Goal: Information Seeking & Learning: Learn about a topic

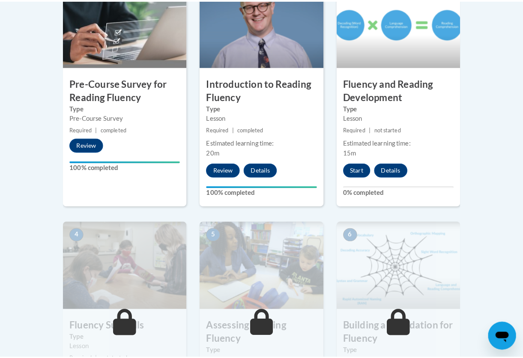
scroll to position [257, 0]
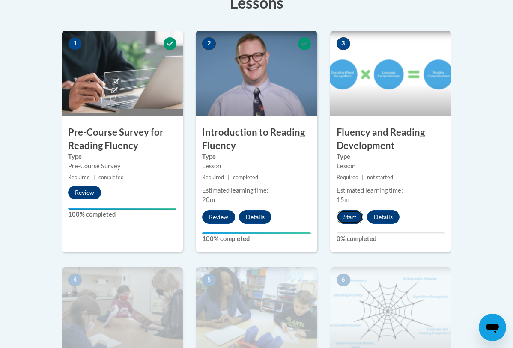
click at [358, 216] on button "Start" at bounding box center [350, 217] width 27 height 14
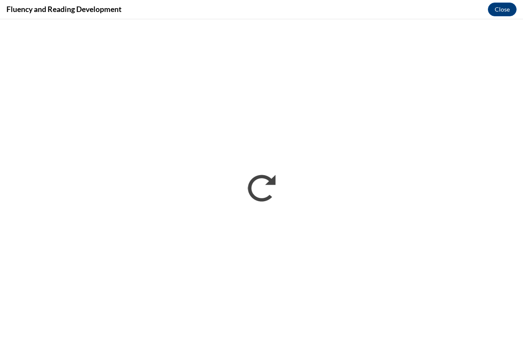
scroll to position [0, 0]
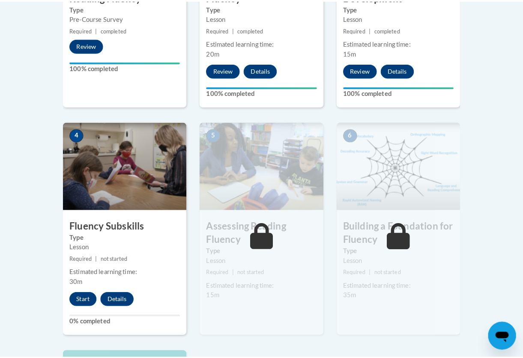
scroll to position [450, 0]
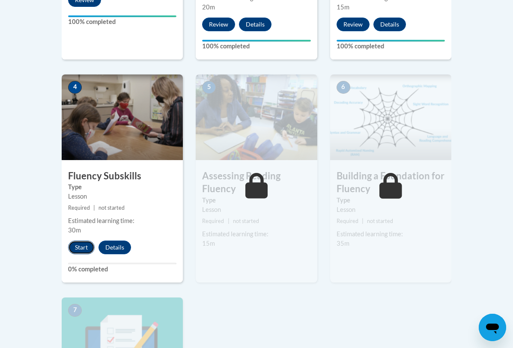
click at [68, 251] on button "Start" at bounding box center [81, 248] width 27 height 14
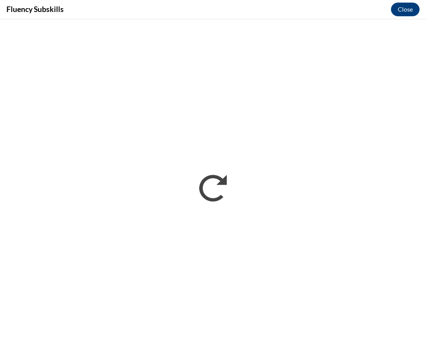
scroll to position [0, 0]
